Goal: Find specific page/section

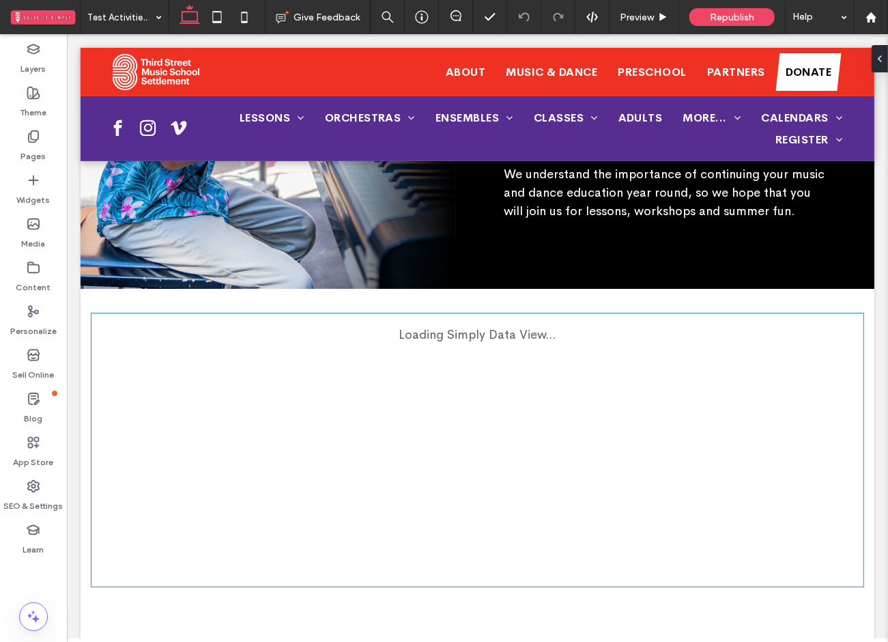
scroll to position [303, 0]
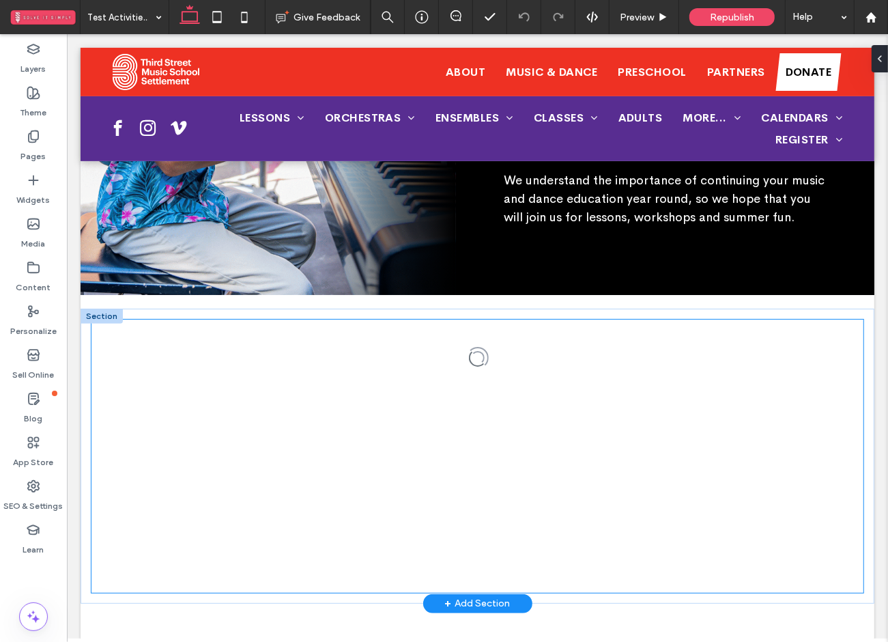
click at [514, 426] on div at bounding box center [477, 455] width 772 height 273
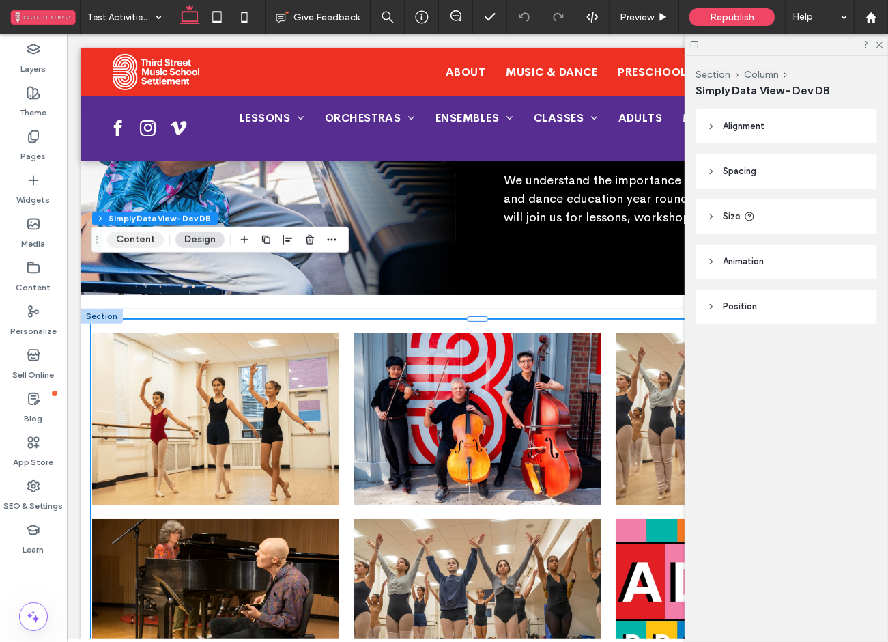
click at [138, 242] on button "Content" at bounding box center [135, 240] width 57 height 16
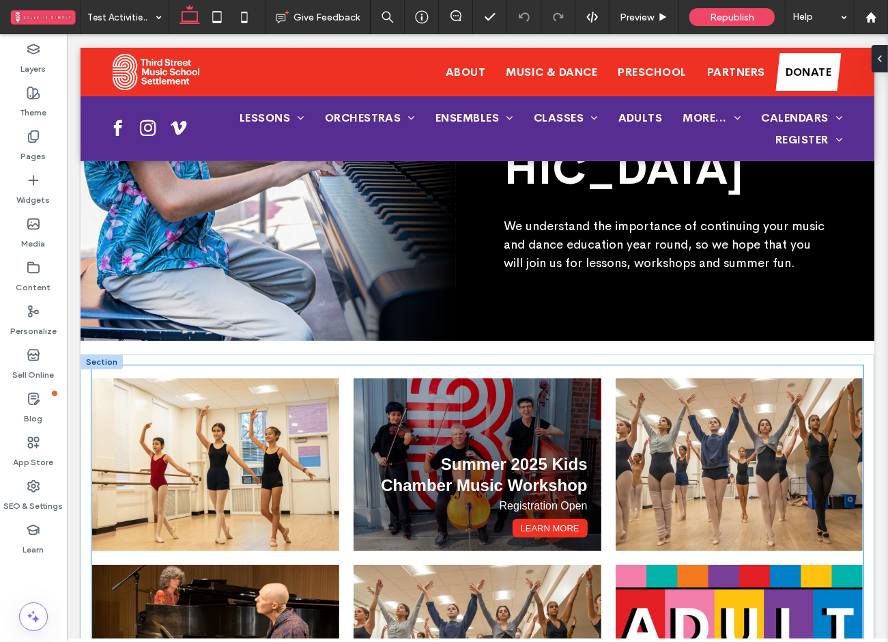
click at [415, 454] on span "Summer 2025 Kids Chamber Music Workshop" at bounding box center [483, 474] width 206 height 40
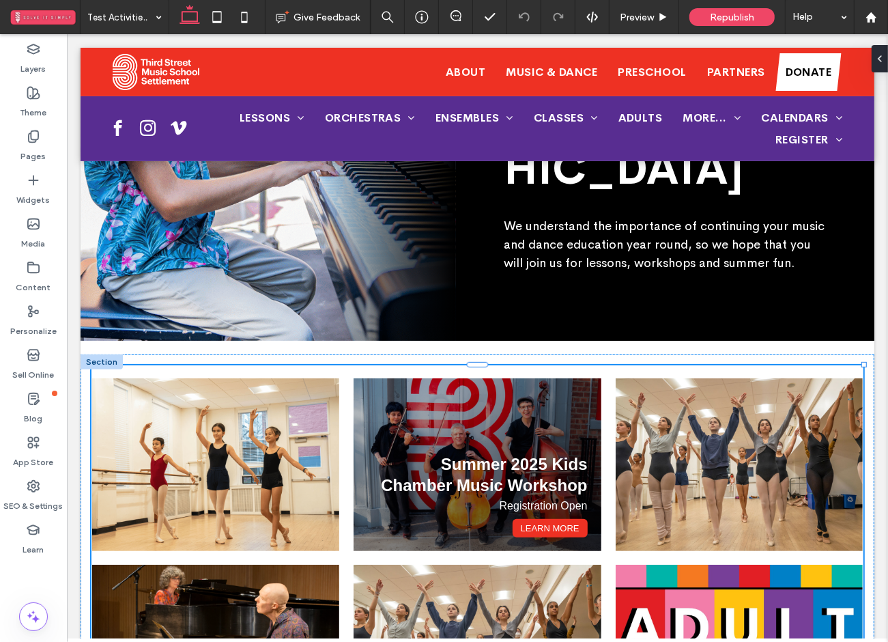
click at [415, 454] on span "Summer 2025 Kids Chamber Music Workshop" at bounding box center [483, 474] width 206 height 40
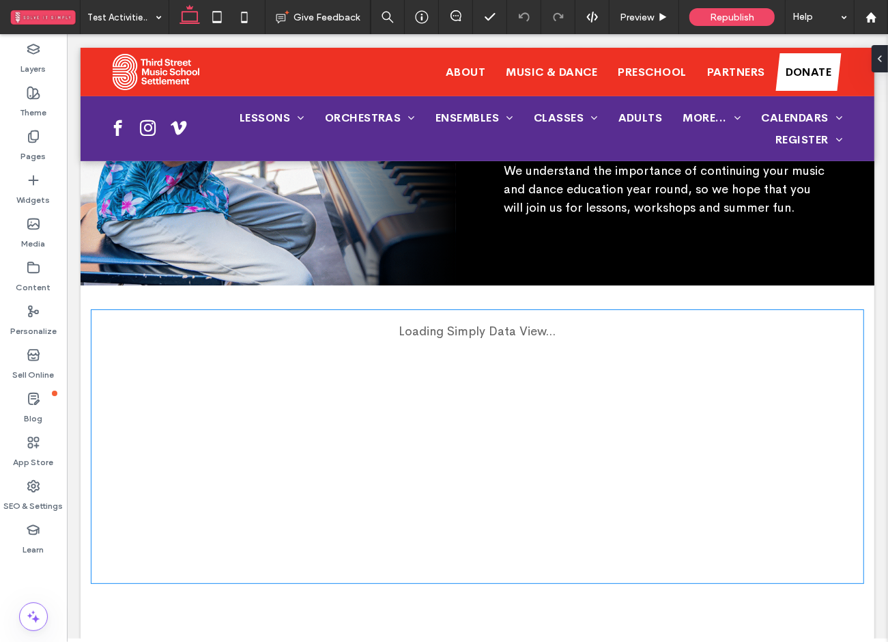
scroll to position [314, 0]
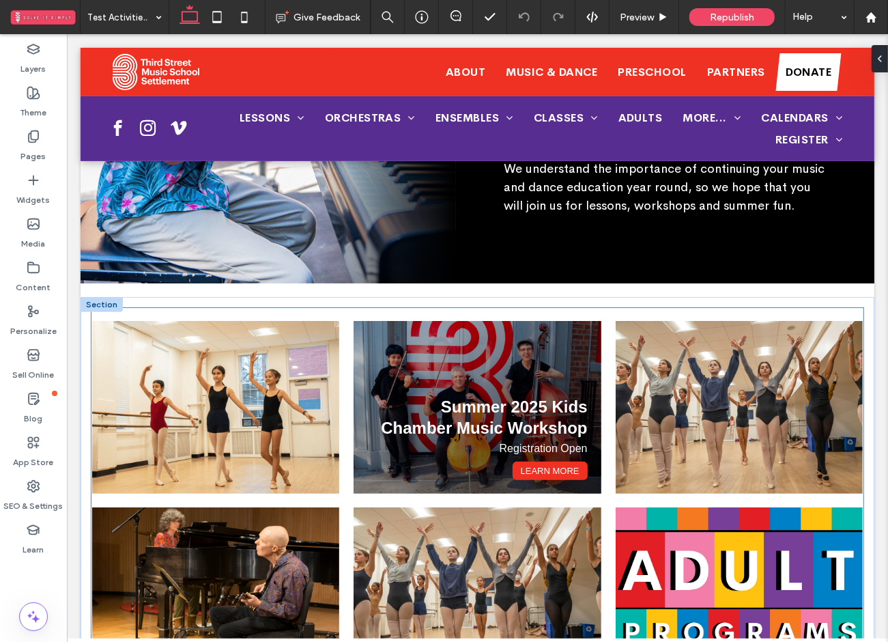
click at [404, 383] on div "Summer 2025 Kids Chamber Music Workshop Registration Open Learn More" at bounding box center [476, 406] width 247 height 173
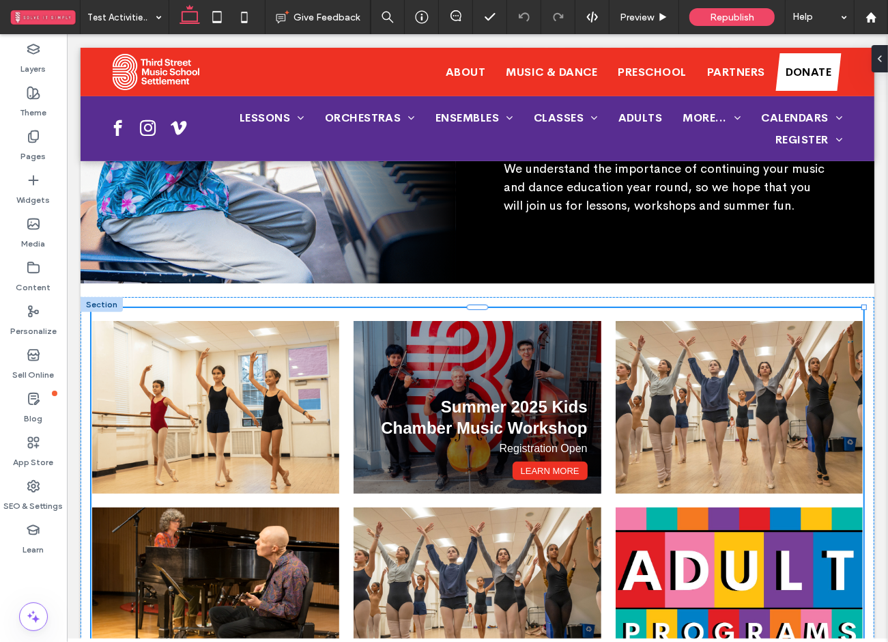
click at [404, 383] on div "Summer 2025 Kids Chamber Music Workshop Registration Open Learn More" at bounding box center [476, 406] width 247 height 173
